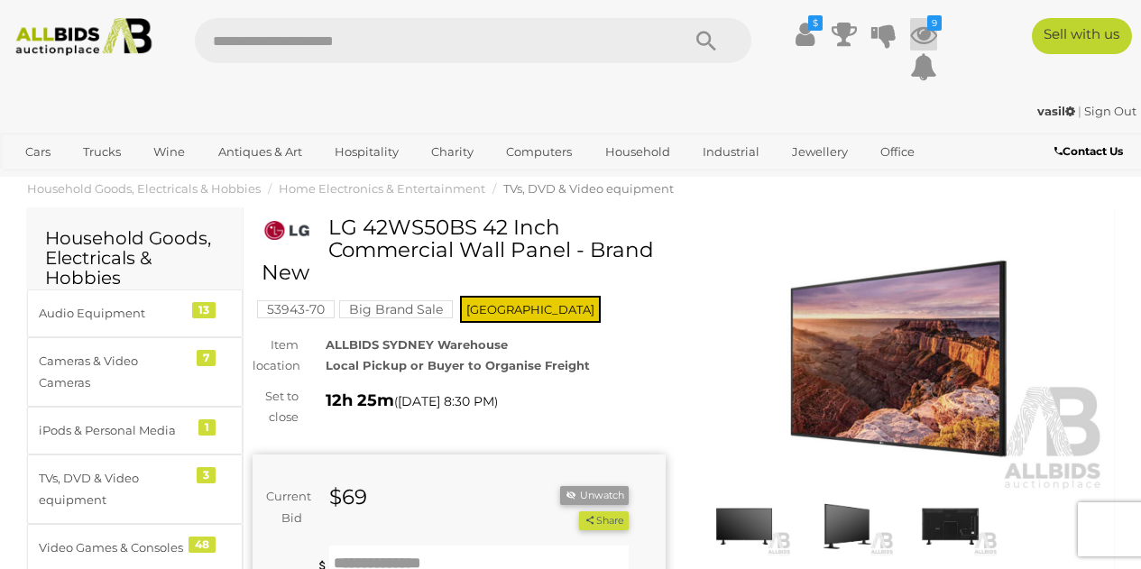
click at [928, 33] on icon at bounding box center [923, 34] width 27 height 32
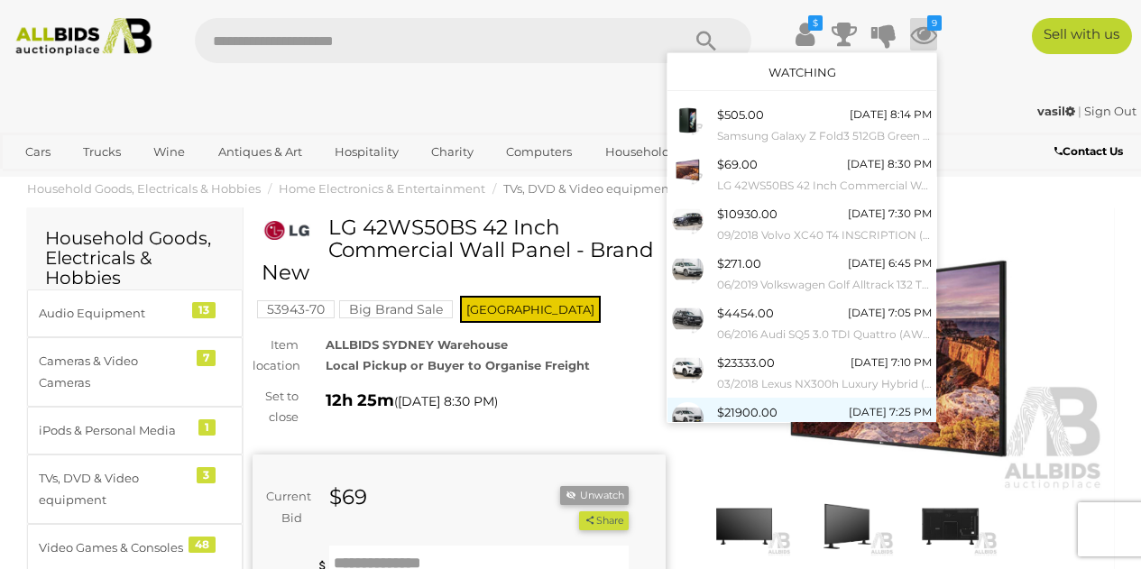
scroll to position [156, 0]
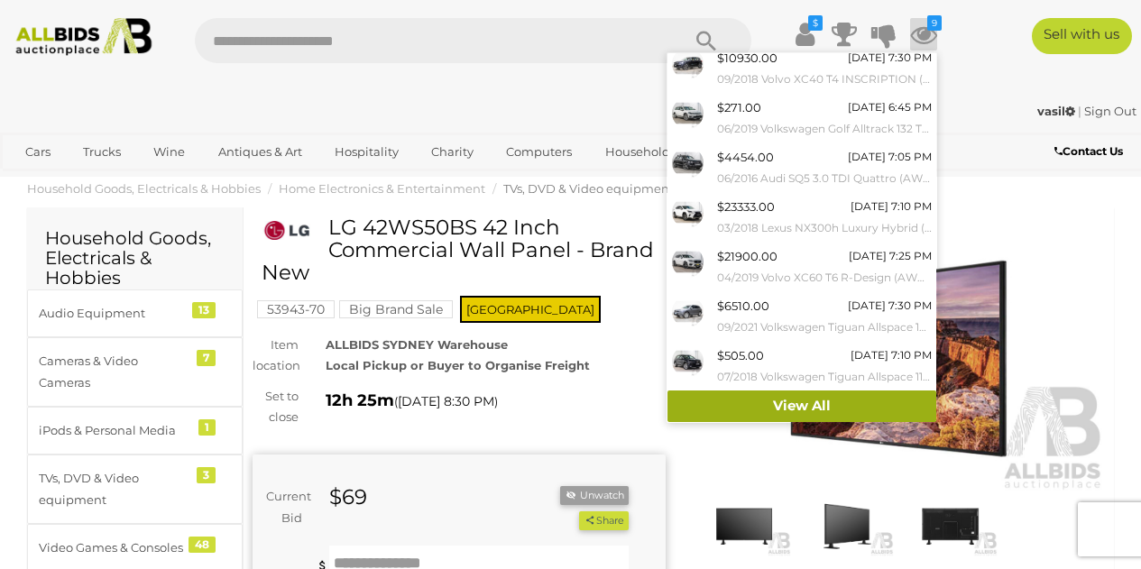
click at [831, 403] on link "View All" at bounding box center [801, 406] width 269 height 32
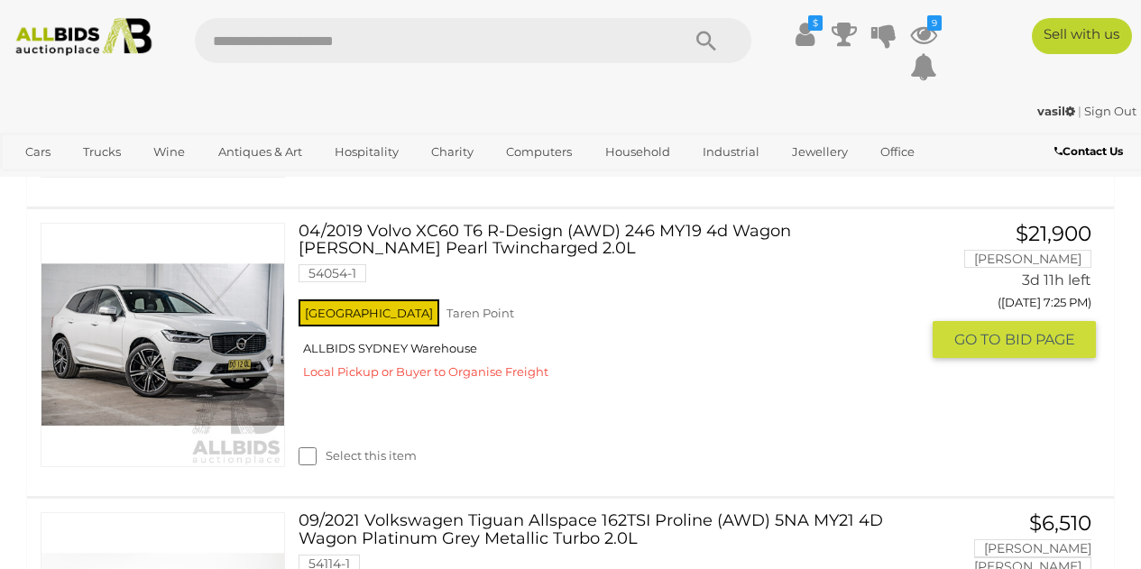
scroll to position [2024, 0]
click at [1015, 260] on link "$21,900 [PERSON_NAME] 3d 11h left ([DATE] 7:25 PM) GO TO" at bounding box center [1021, 293] width 150 height 138
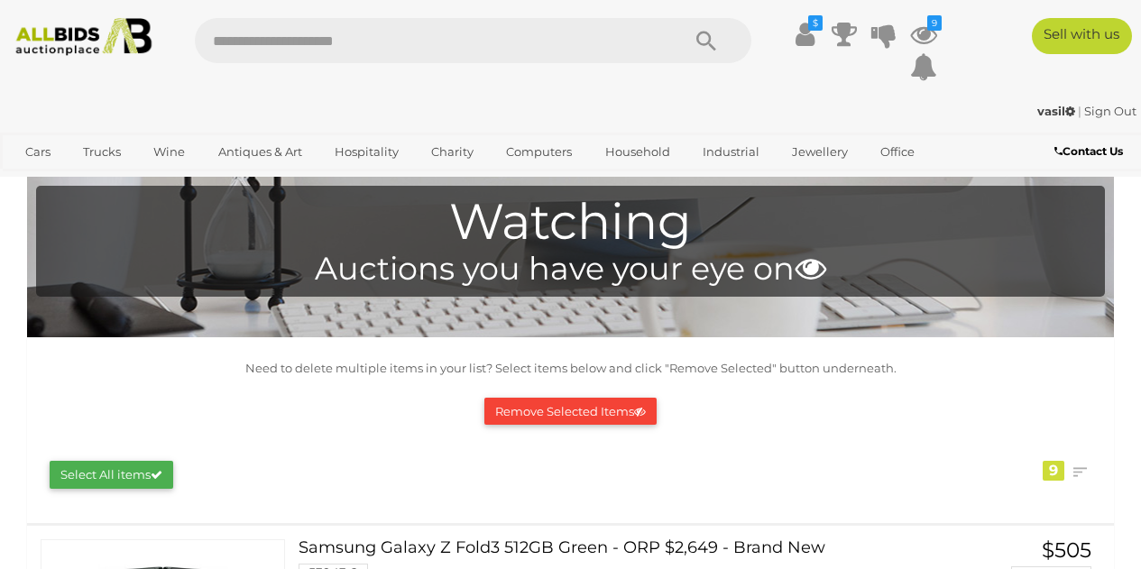
scroll to position [2024, 0]
